Goal: Task Accomplishment & Management: Use online tool/utility

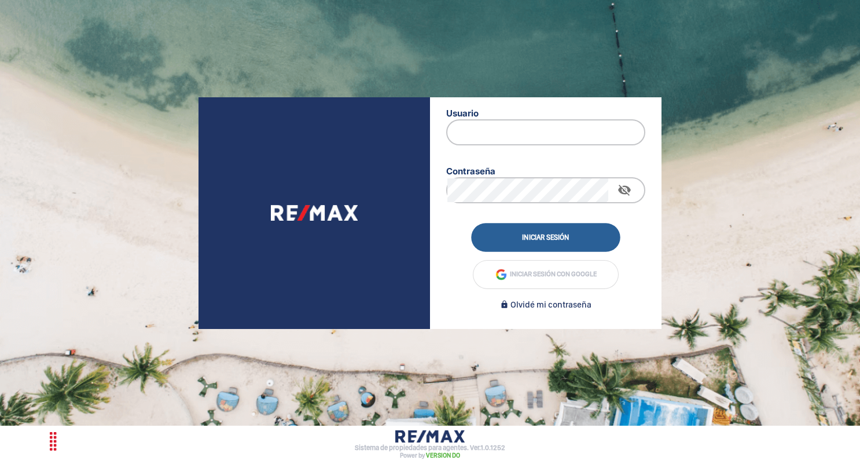
type input "[EMAIL_ADDRESS][DOMAIN_NAME]"
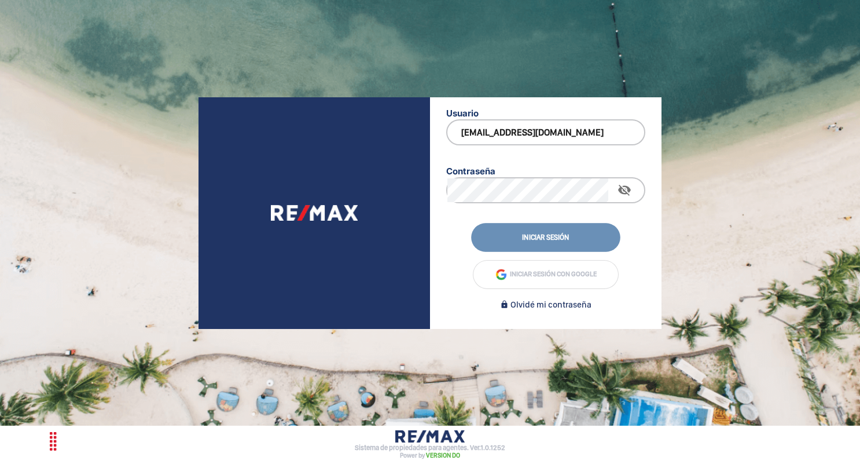
click at [573, 235] on button "Iniciar sesión" at bounding box center [545, 237] width 149 height 28
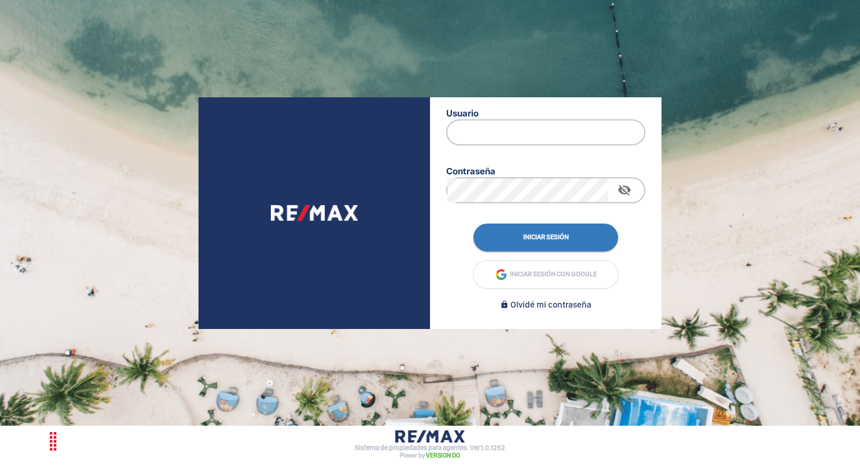
type input "[EMAIL_ADDRESS][DOMAIN_NAME]"
